Goal: Information Seeking & Learning: Check status

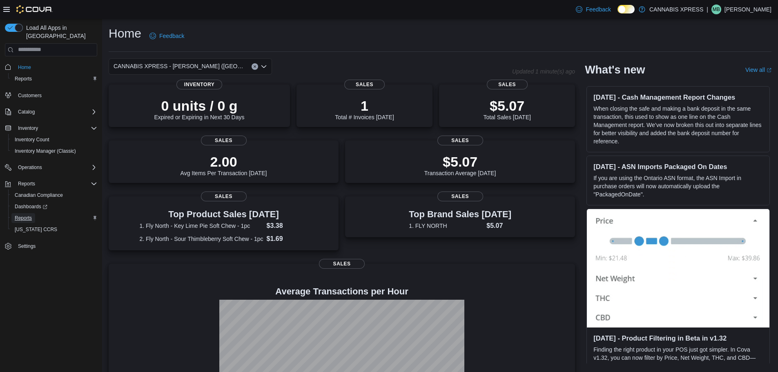
click at [27, 215] on span "Reports" at bounding box center [23, 218] width 17 height 7
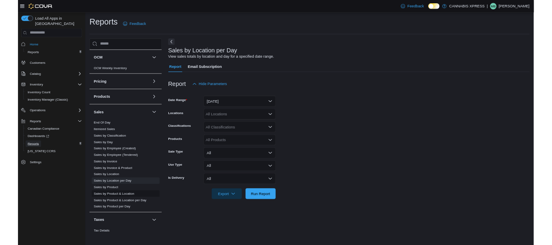
scroll to position [437, 0]
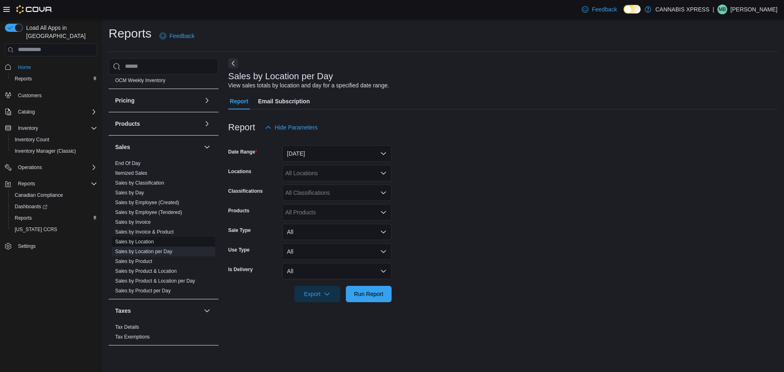
click at [144, 242] on link "Sales by Location" at bounding box center [134, 242] width 39 height 6
click at [310, 156] on button "[DATE]" at bounding box center [336, 153] width 109 height 16
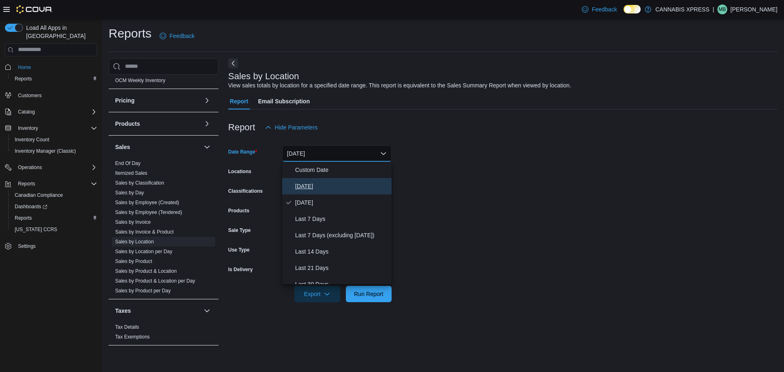
click at [299, 185] on span "[DATE]" at bounding box center [341, 186] width 93 height 10
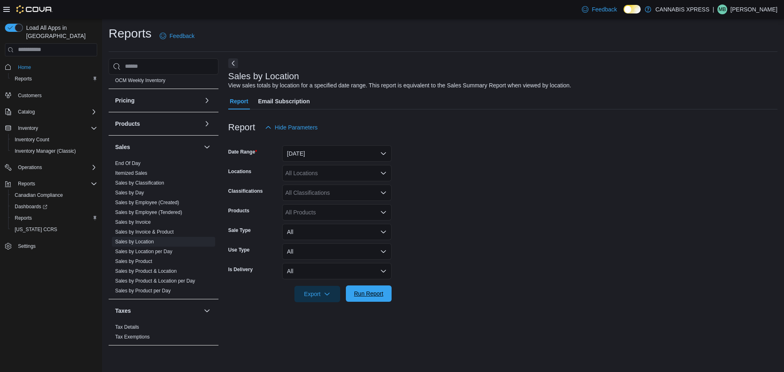
click at [366, 296] on span "Run Report" at bounding box center [368, 294] width 29 height 8
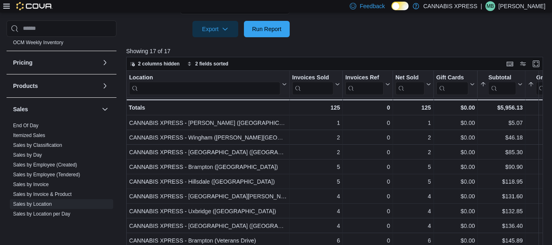
scroll to position [273, 0]
